Goal: Transaction & Acquisition: Purchase product/service

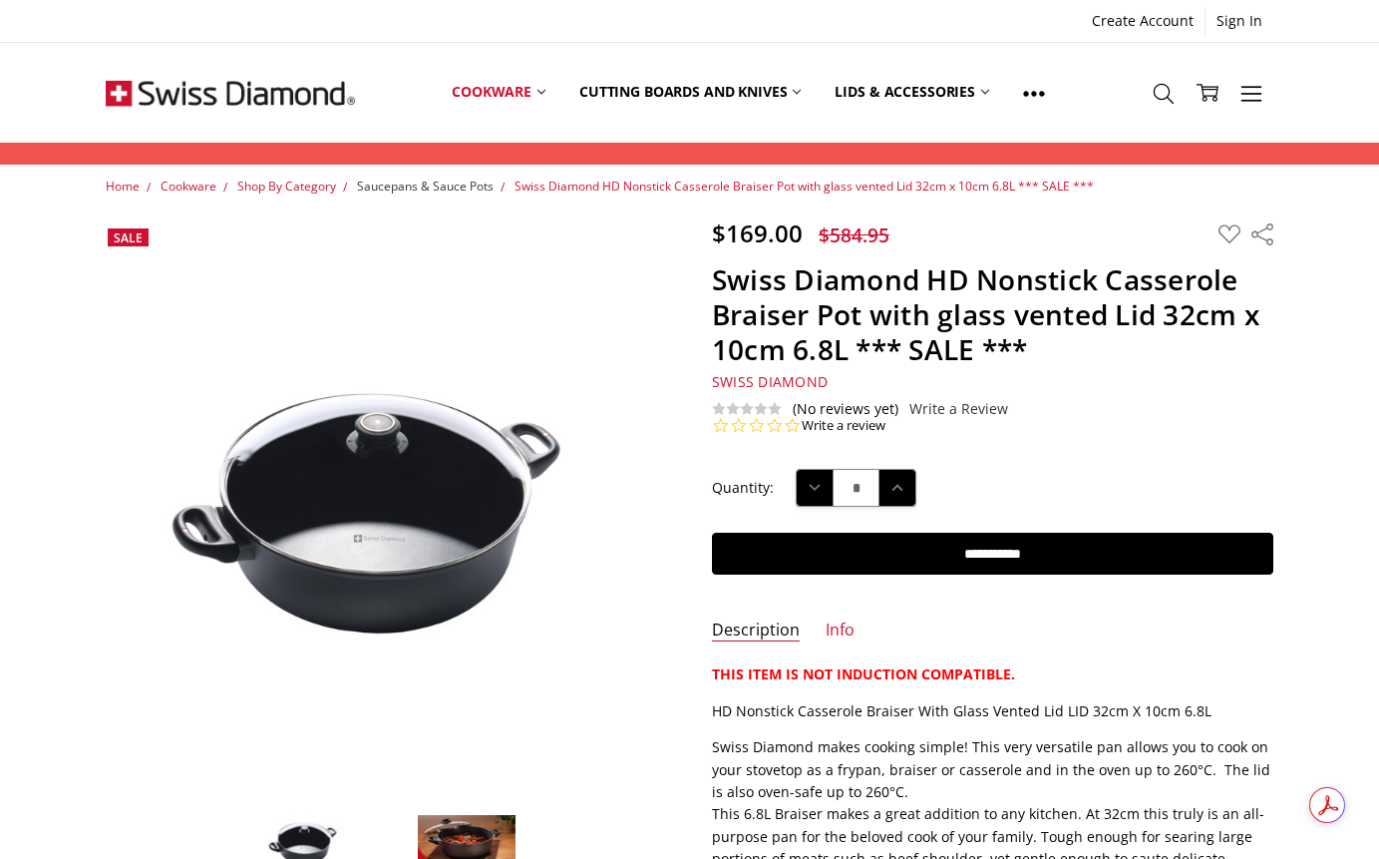
click at [454, 187] on span "Saucepans & Sauce Pots" at bounding box center [425, 185] width 137 height 17
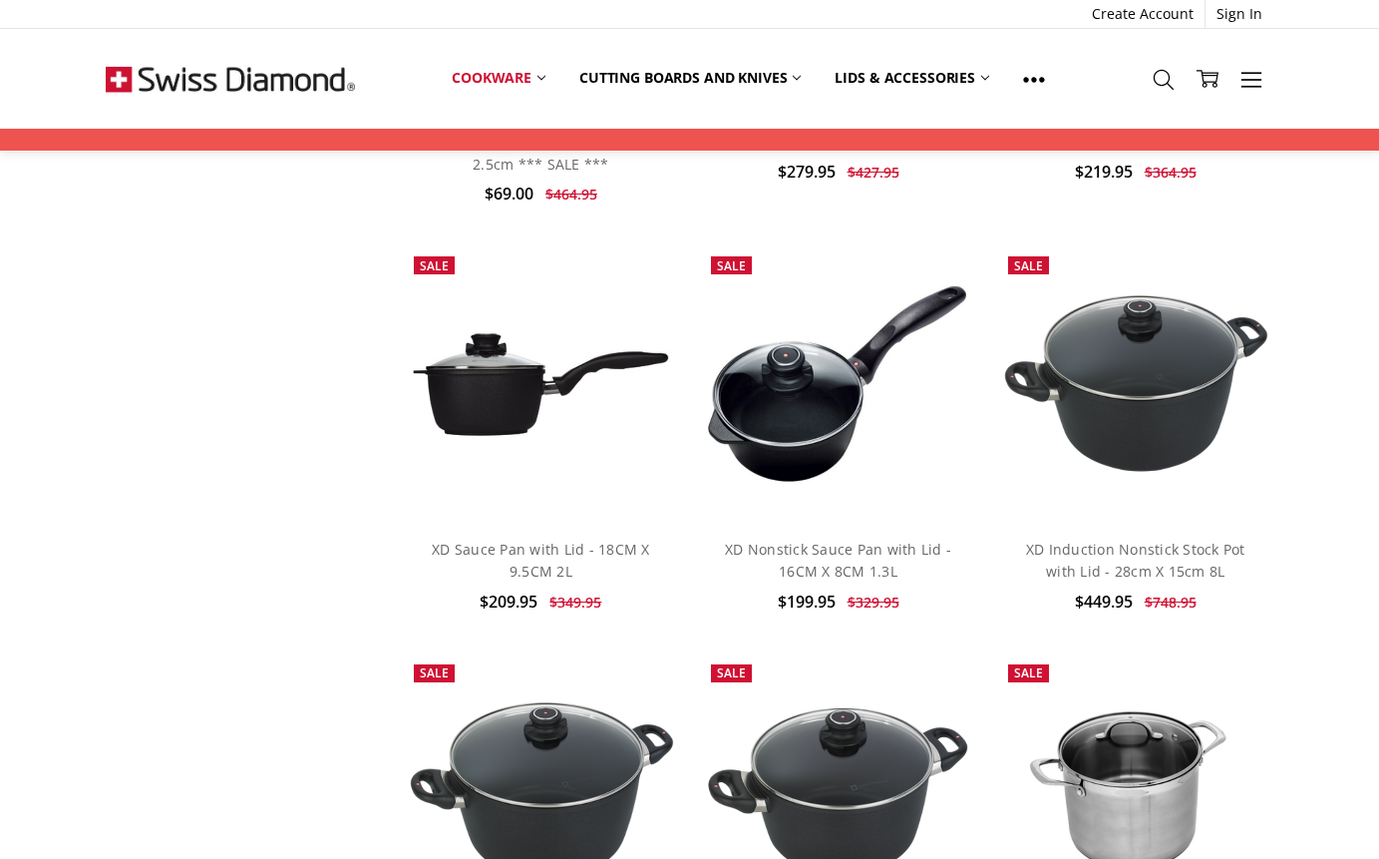
scroll to position [6114, 0]
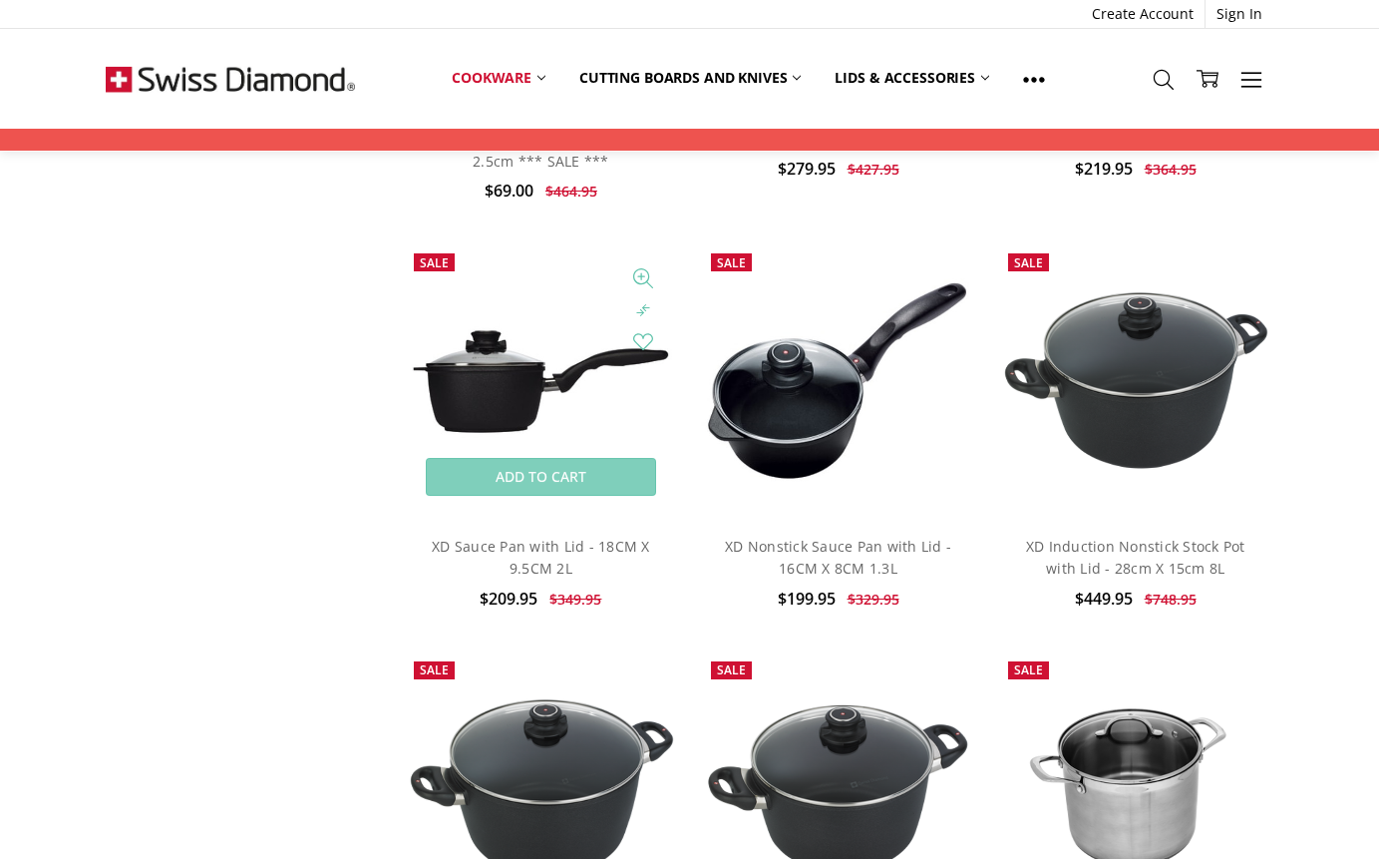
click at [502, 378] on img at bounding box center [541, 381] width 275 height 125
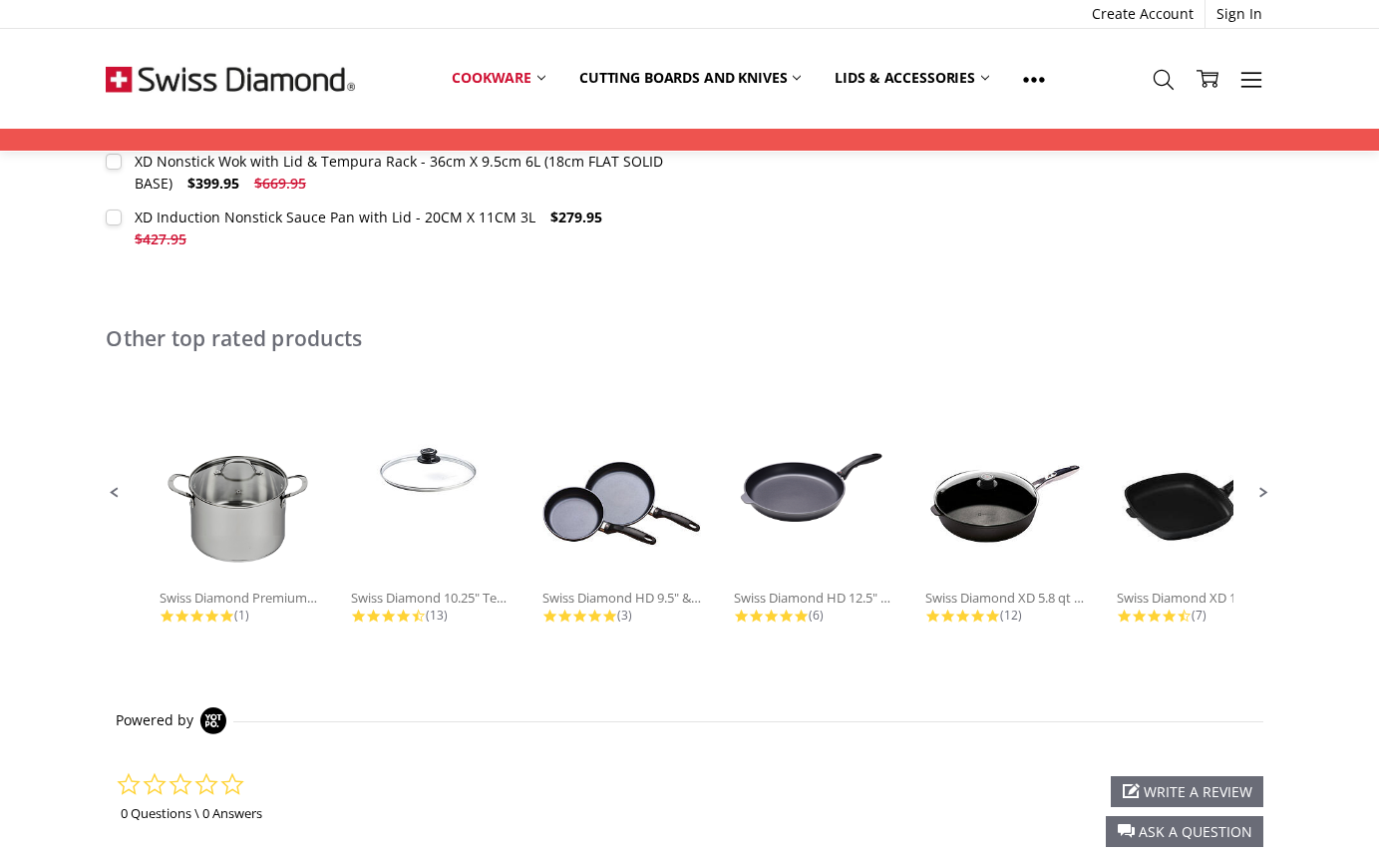
scroll to position [1196, 0]
